Goal: Navigation & Orientation: Find specific page/section

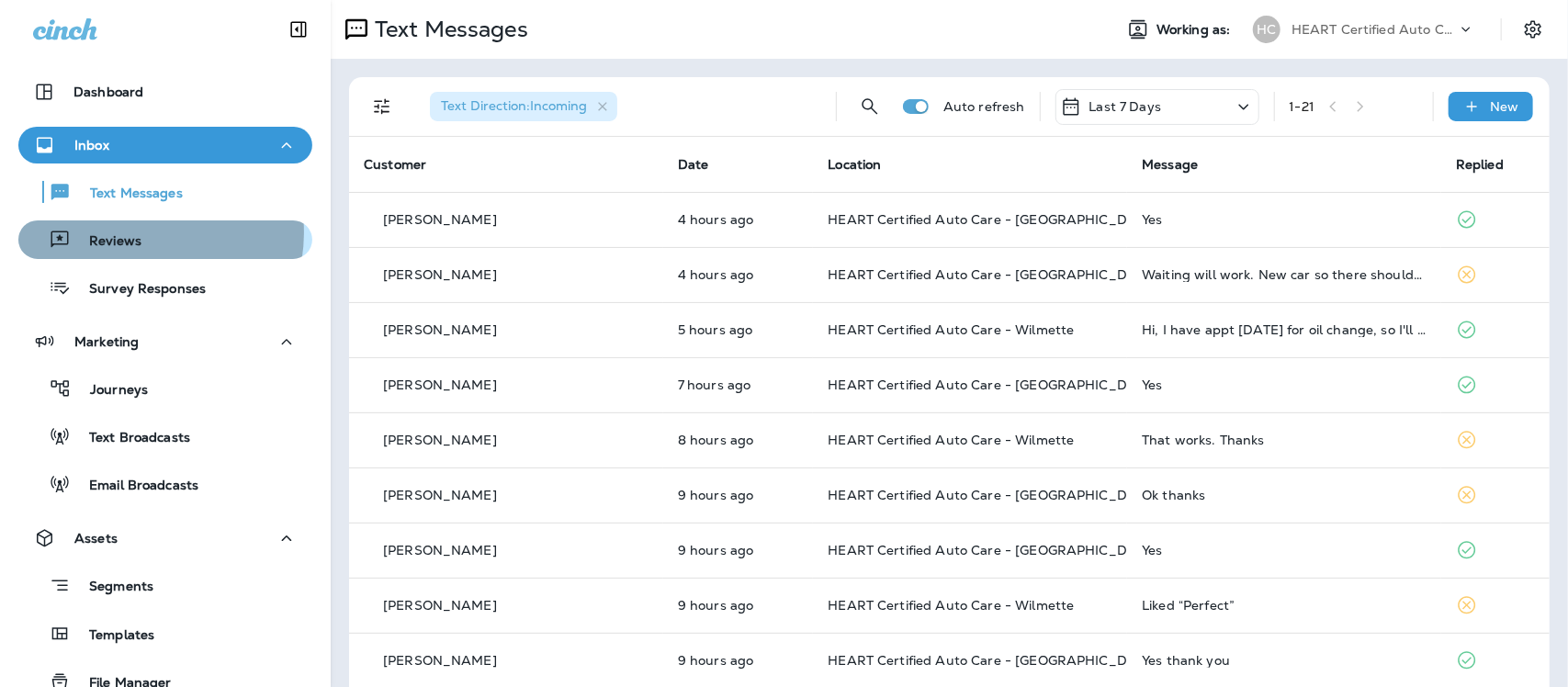
click at [132, 233] on p "Reviews" at bounding box center [106, 241] width 71 height 17
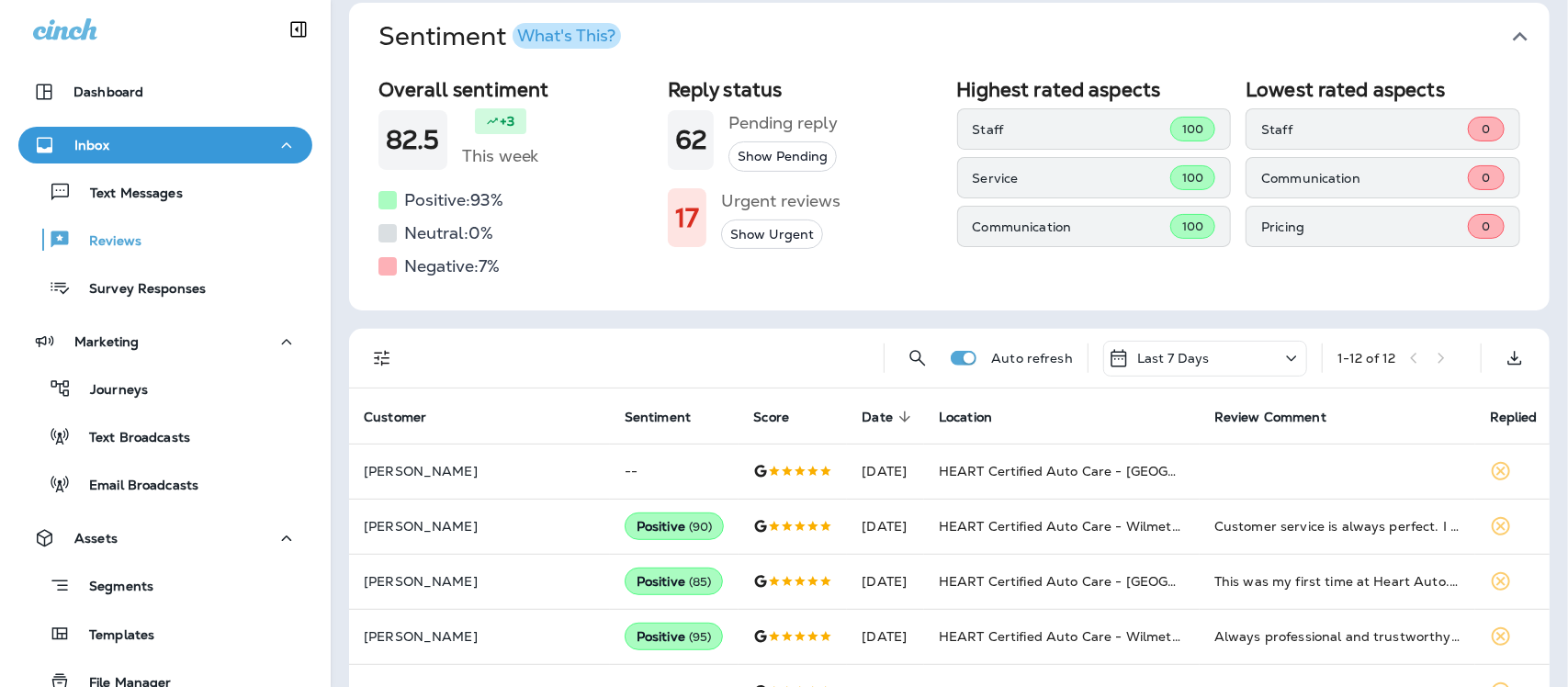
scroll to position [115, 0]
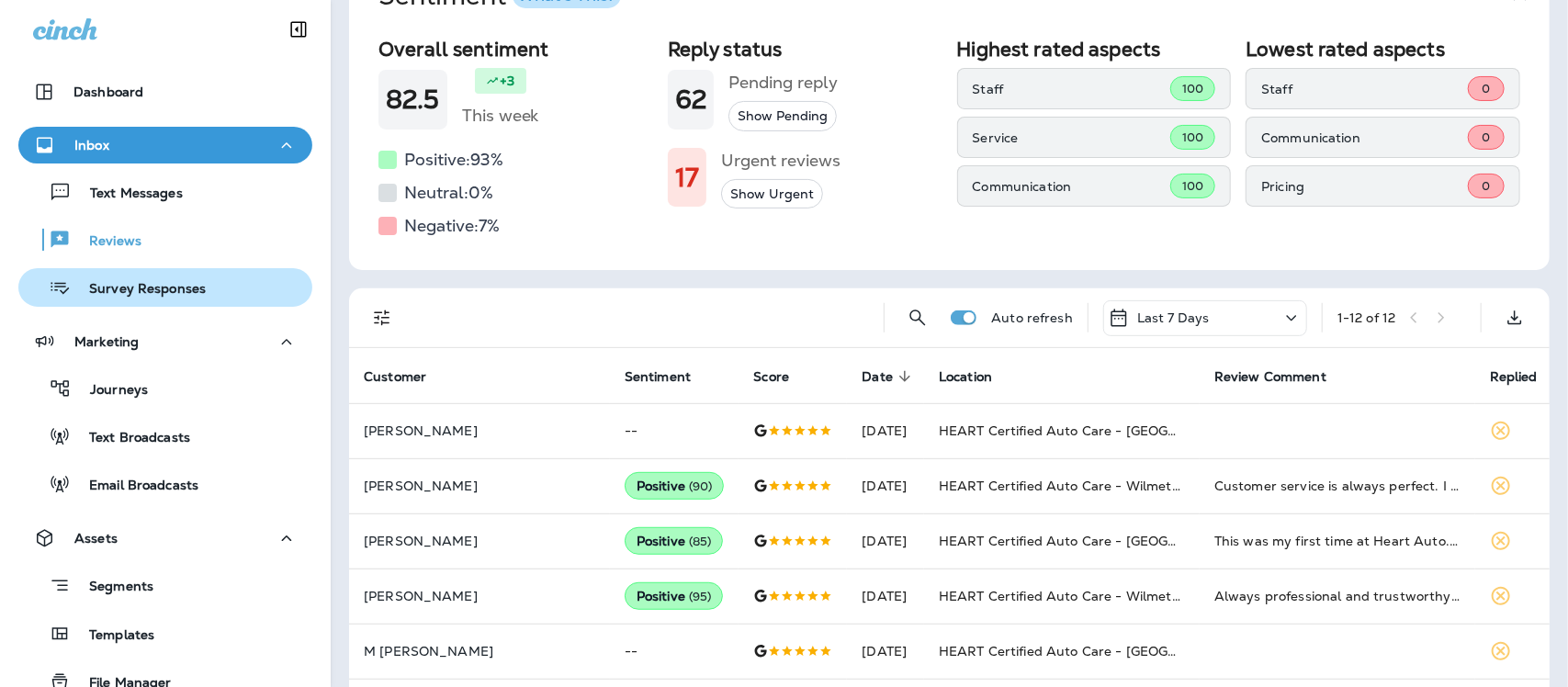
click at [126, 287] on p "Survey Responses" at bounding box center [138, 289] width 135 height 17
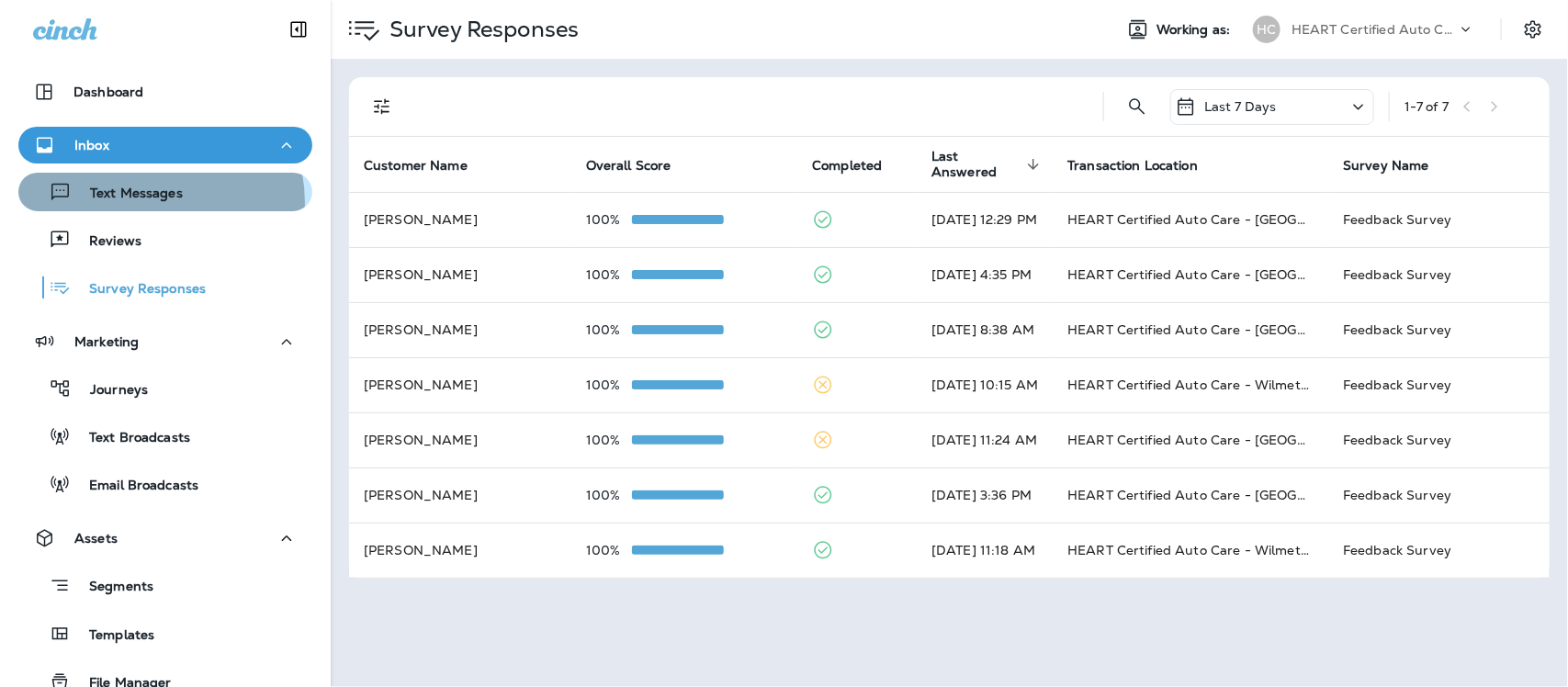
click at [153, 202] on p "Text Messages" at bounding box center [127, 193] width 111 height 17
